Goal: Check status: Check status

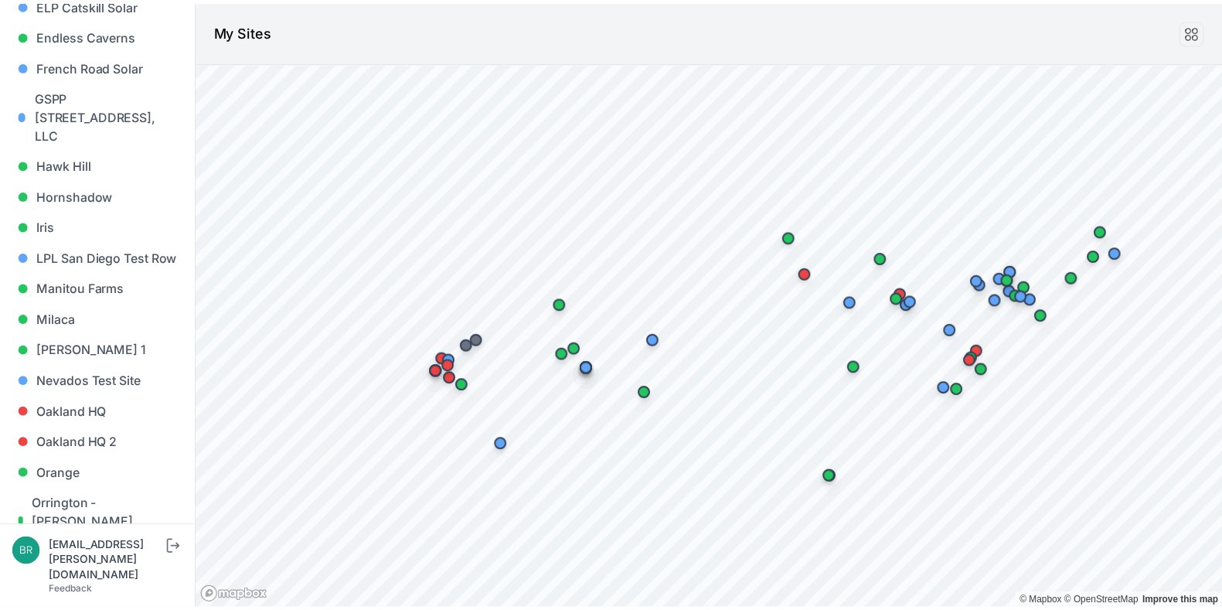
scroll to position [784, 0]
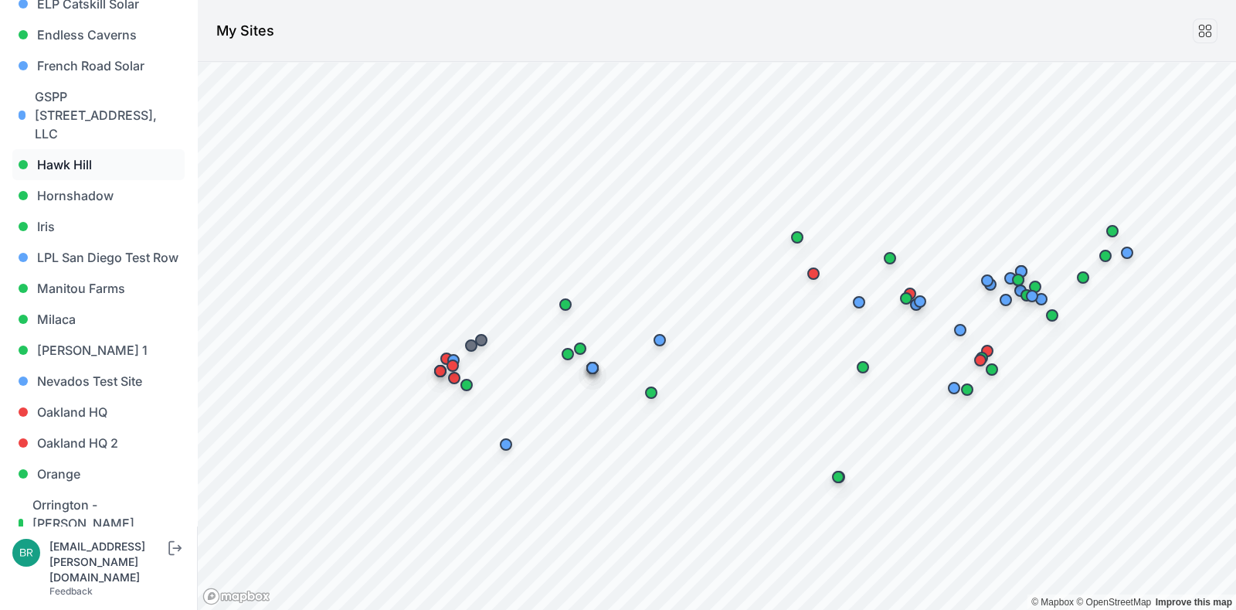
click at [59, 149] on link "Hawk Hill" at bounding box center [98, 164] width 172 height 31
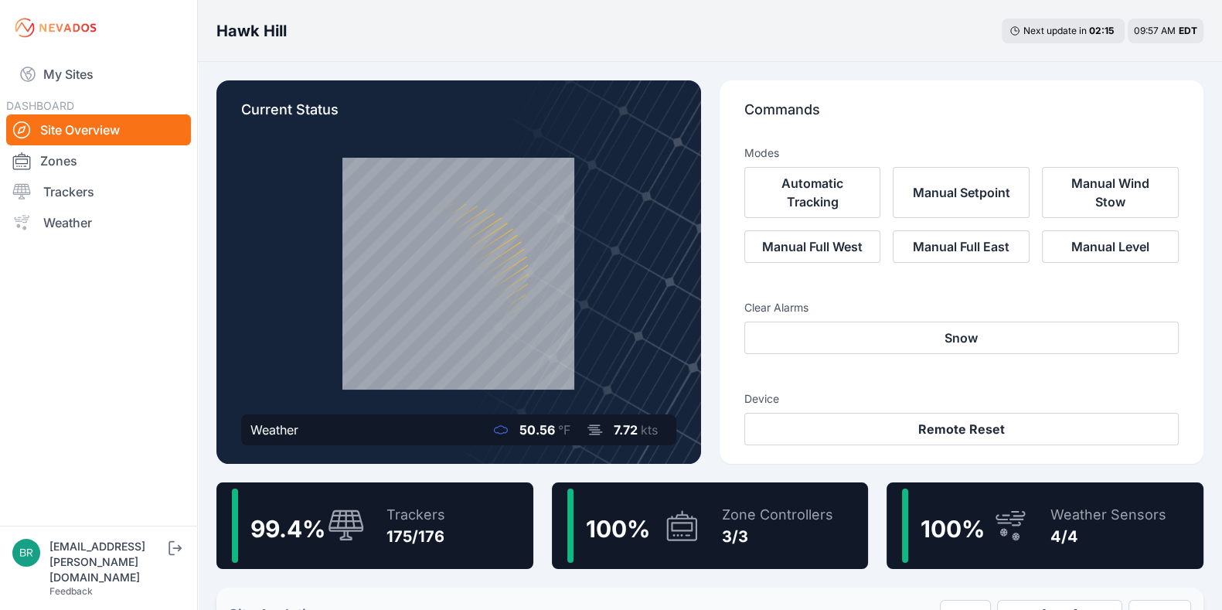
click at [426, 510] on div "Trackers" at bounding box center [415, 515] width 59 height 22
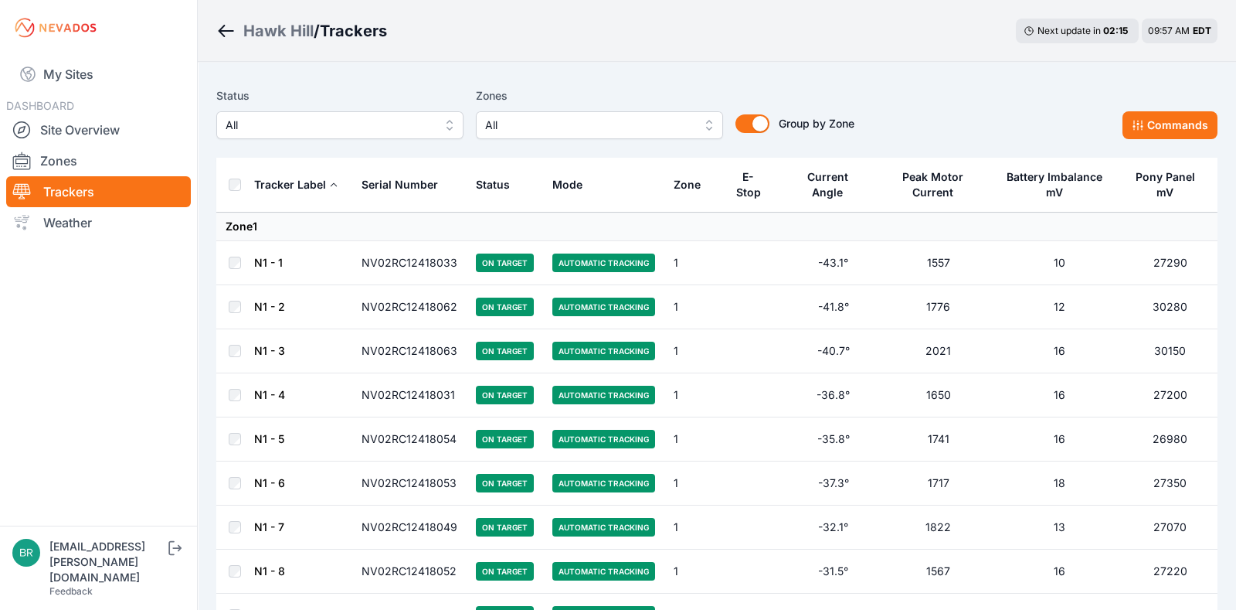
click at [387, 126] on span "All" at bounding box center [329, 125] width 207 height 19
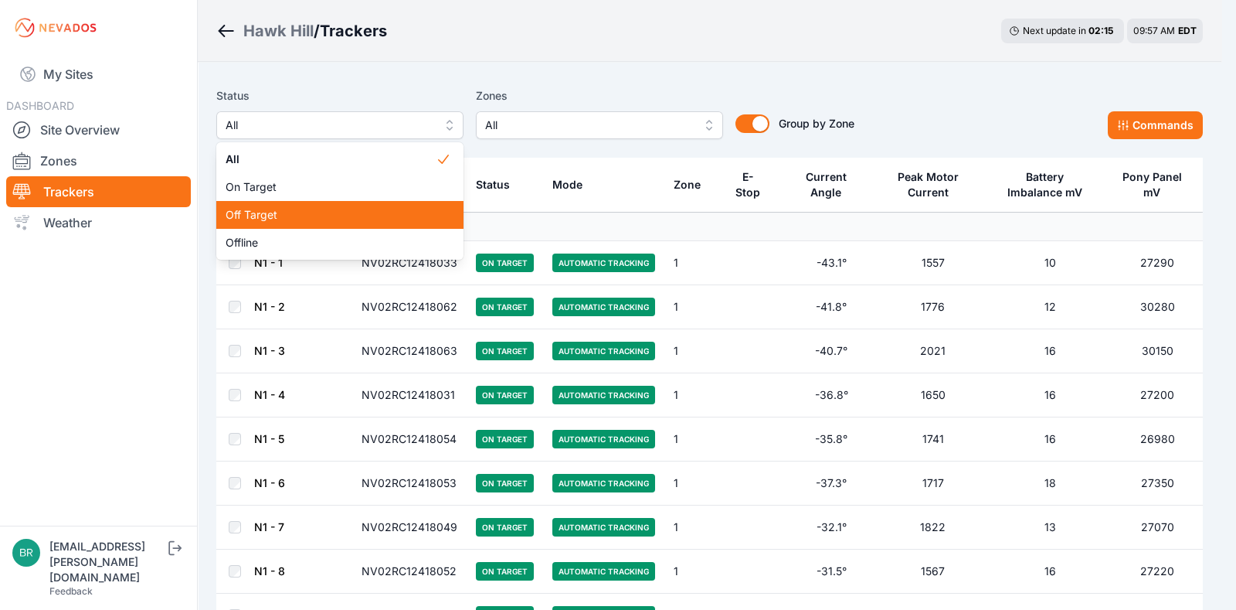
click at [366, 224] on div "Off Target" at bounding box center [339, 215] width 247 height 28
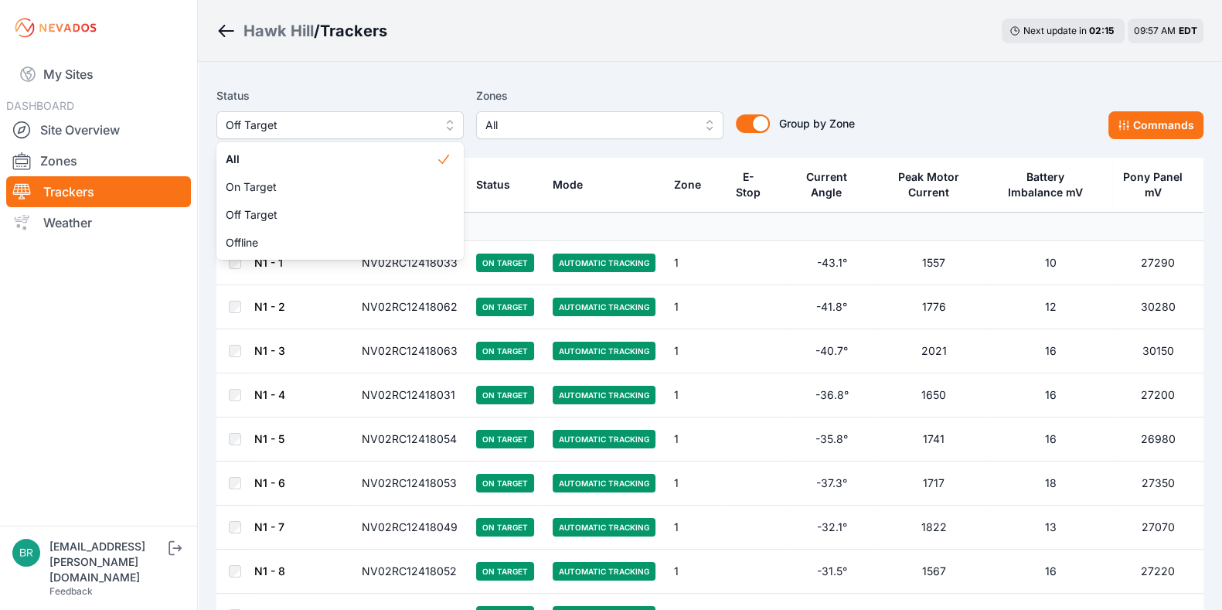
click at [280, 124] on span "Off Target" at bounding box center [329, 125] width 207 height 19
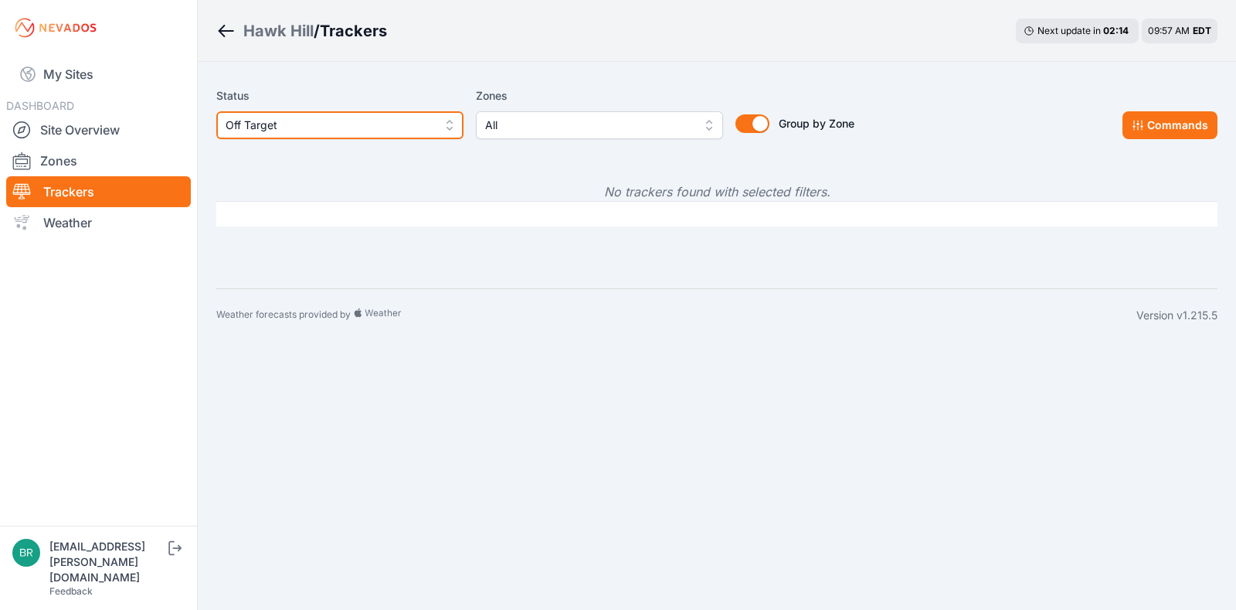
click at [292, 124] on span "Off Target" at bounding box center [329, 125] width 207 height 19
click at [319, 128] on span "Off Target" at bounding box center [329, 125] width 207 height 19
click at [321, 123] on span "Off Target" at bounding box center [329, 125] width 207 height 19
click at [130, 133] on link "Site Overview" at bounding box center [98, 129] width 185 height 31
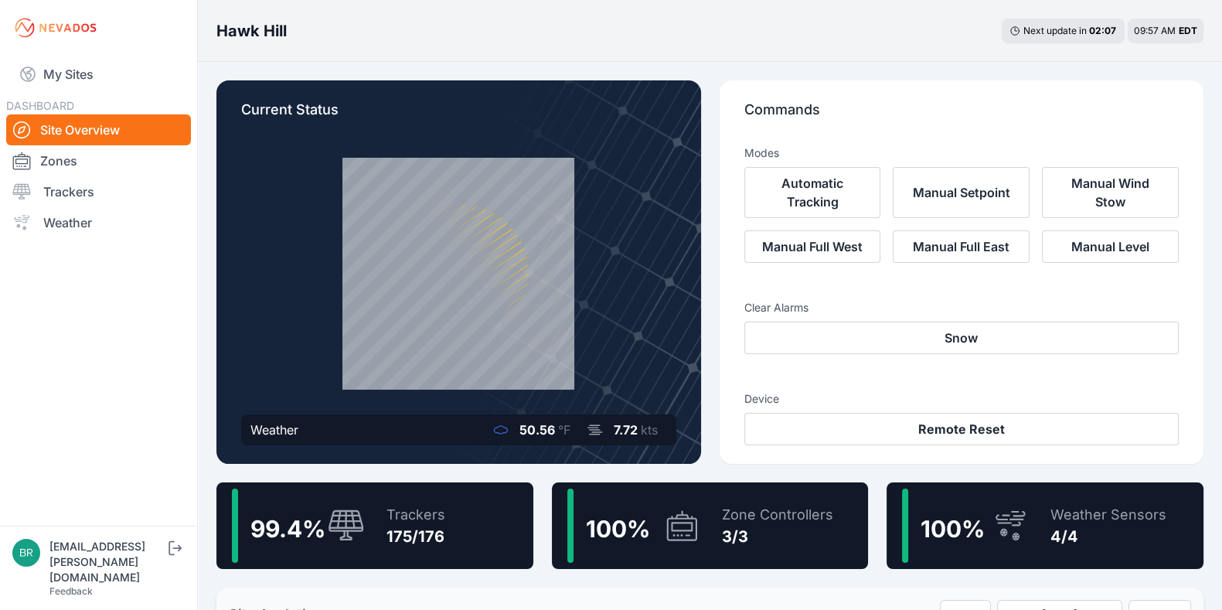
click at [424, 518] on div "Trackers" at bounding box center [415, 515] width 59 height 22
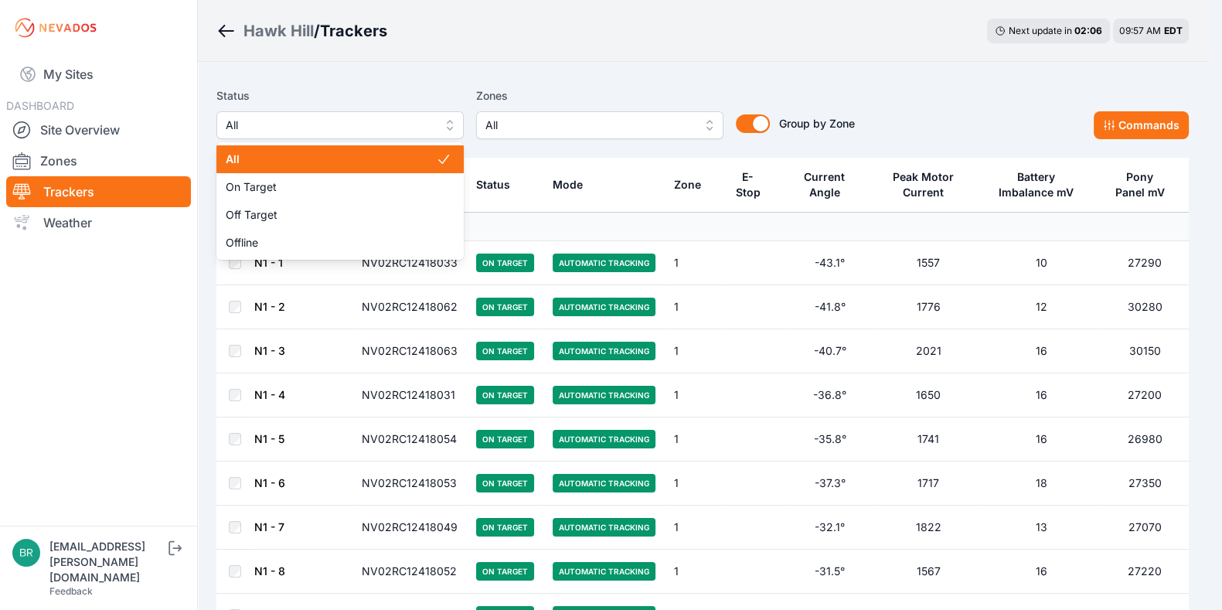
click at [386, 124] on span "All" at bounding box center [329, 125] width 207 height 19
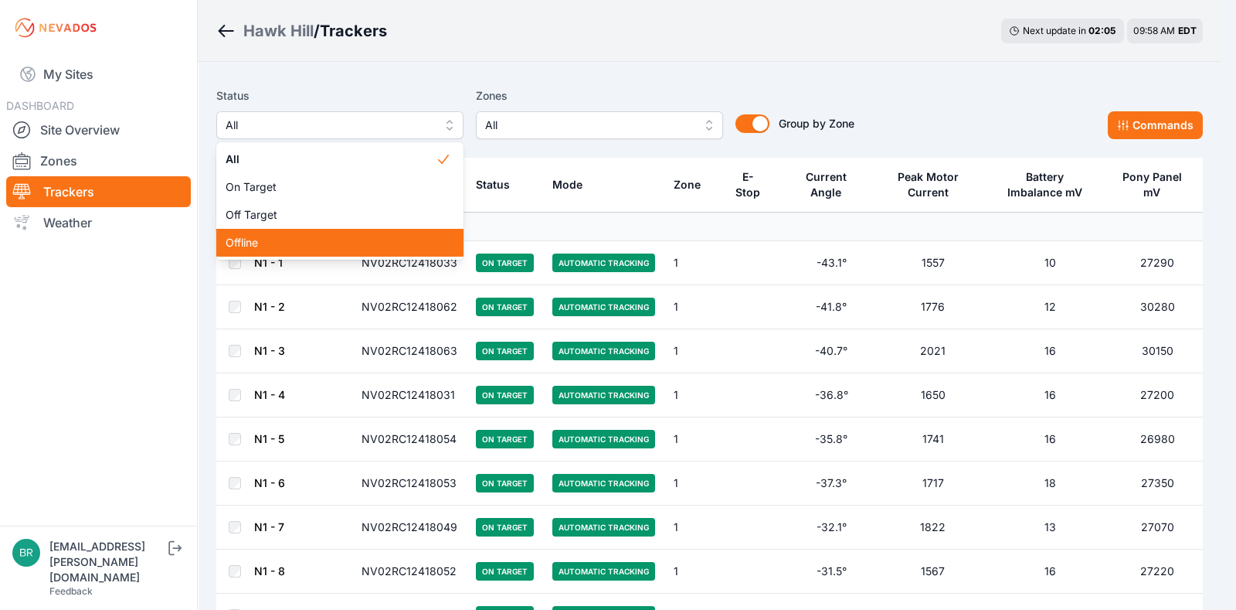
click at [345, 231] on div "Offline" at bounding box center [339, 243] width 247 height 28
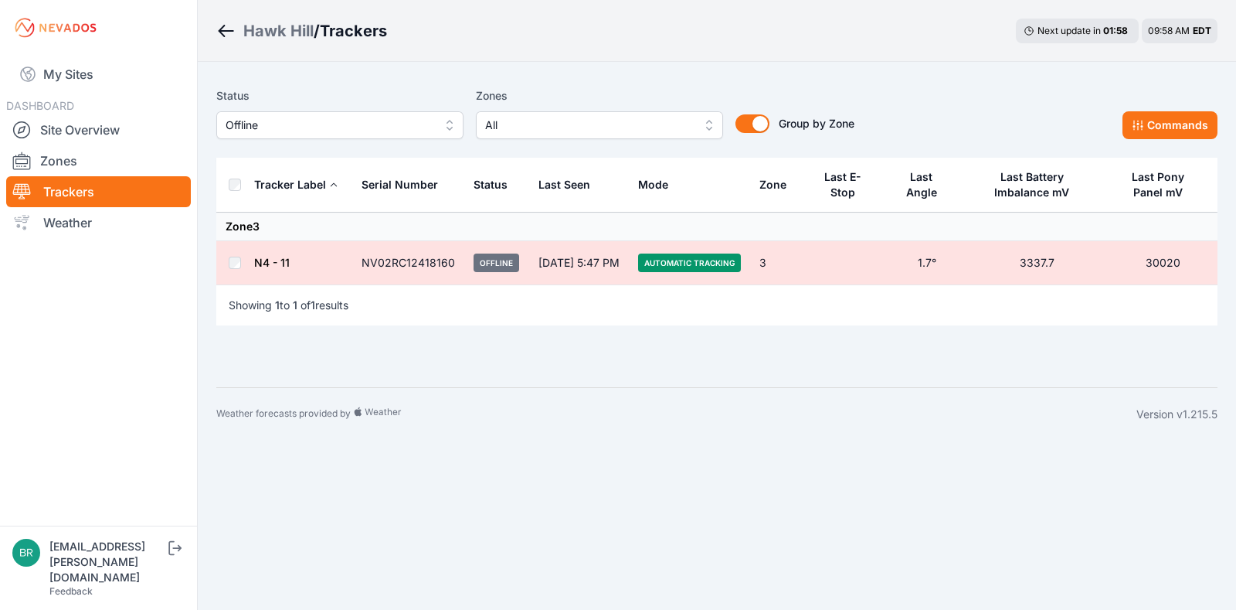
click at [478, 359] on div "Status Offline Zones All Group by Zone Group by Zone Commands Tracker Label Ser…" at bounding box center [716, 221] width 1001 height 282
click at [285, 262] on link "N4 - 11" at bounding box center [272, 262] width 36 height 13
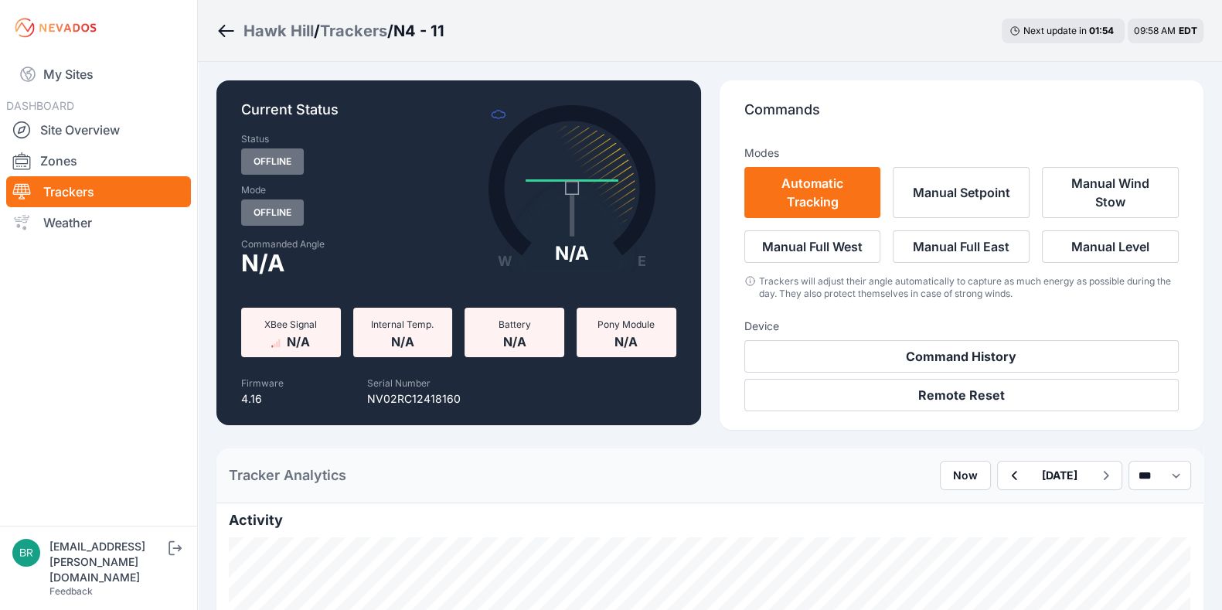
click at [1016, 488] on div "[DATE]" at bounding box center [1059, 475] width 125 height 29
click at [1029, 474] on button "[DATE]" at bounding box center [1059, 475] width 60 height 28
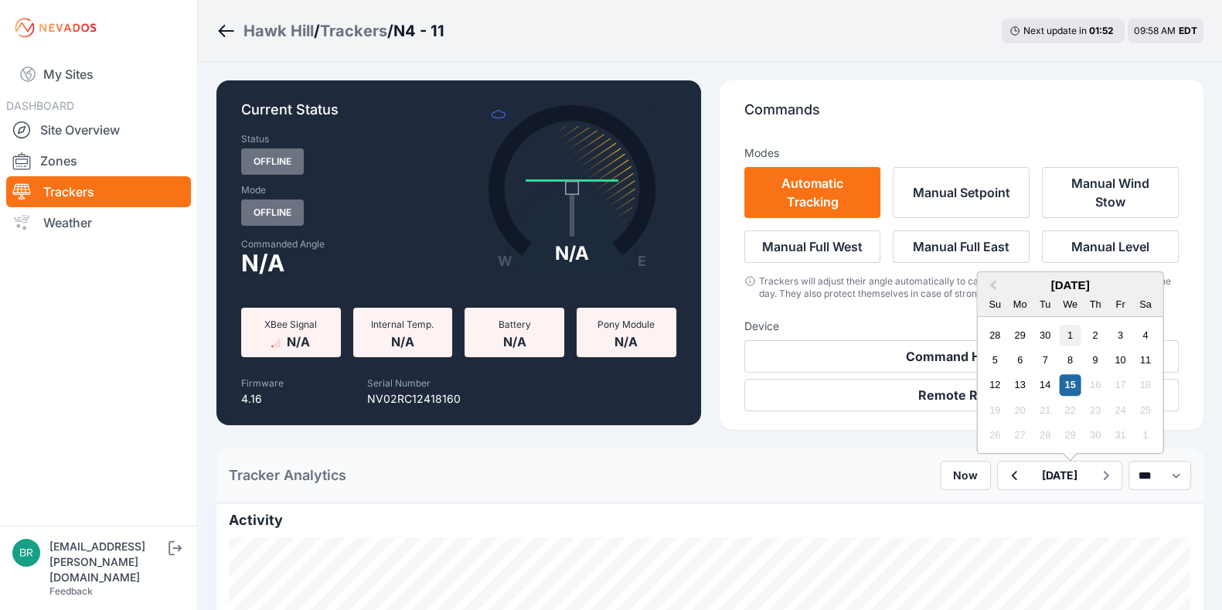
click at [1059, 335] on div "1" at bounding box center [1069, 335] width 21 height 21
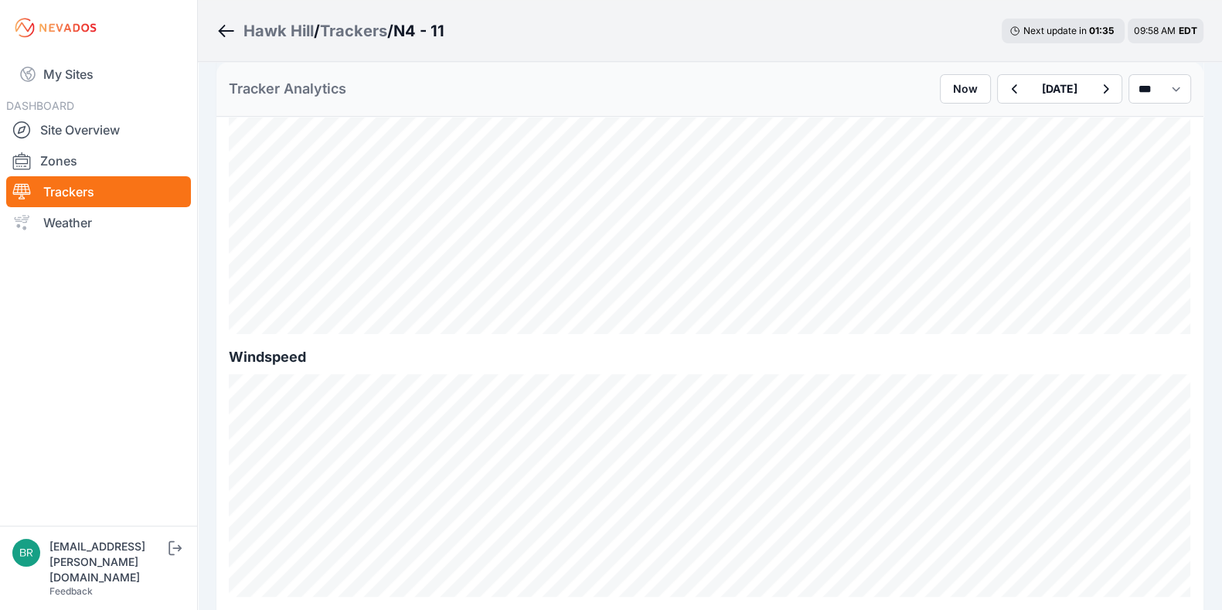
scroll to position [700, 0]
click at [1004, 83] on icon "button" at bounding box center [1013, 89] width 19 height 19
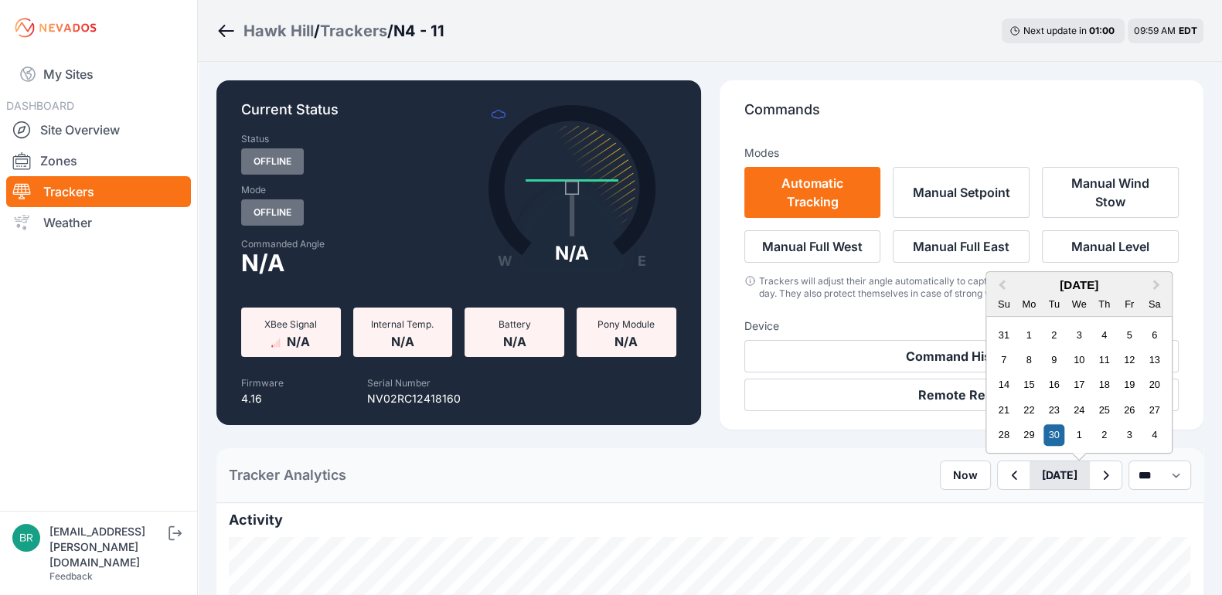
click at [1029, 466] on button "[DATE]" at bounding box center [1059, 475] width 60 height 28
click at [1145, 280] on button "Next Month" at bounding box center [1157, 286] width 25 height 25
click at [1069, 377] on div "15" at bounding box center [1079, 385] width 21 height 21
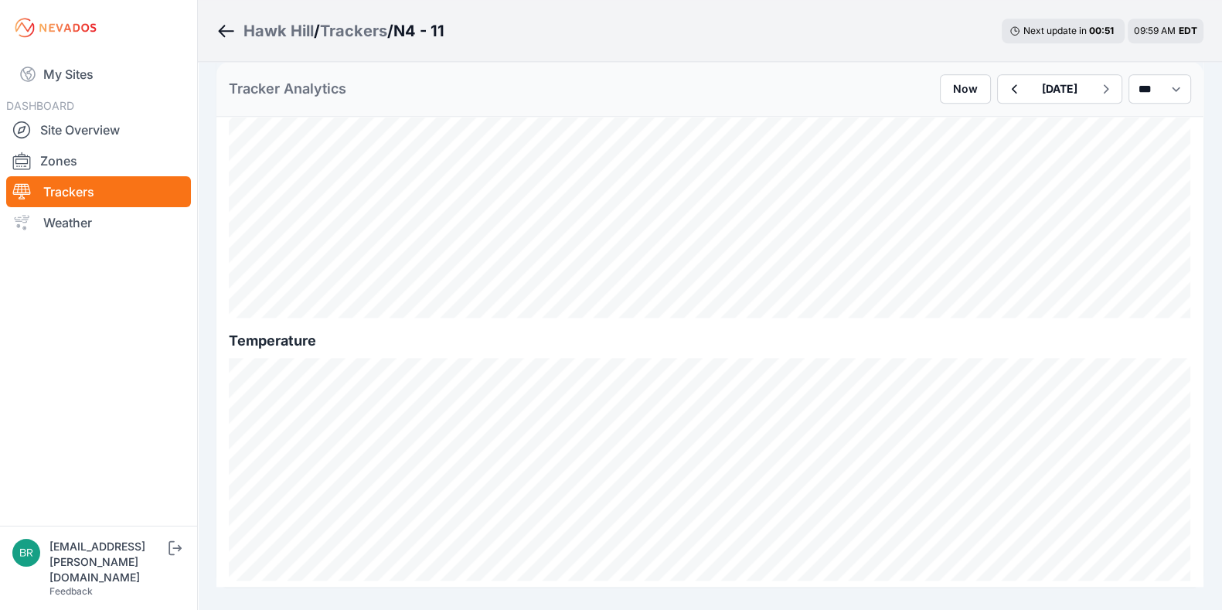
scroll to position [1764, 0]
click at [998, 75] on button "button" at bounding box center [1014, 89] width 32 height 28
